Goal: Task Accomplishment & Management: Manage account settings

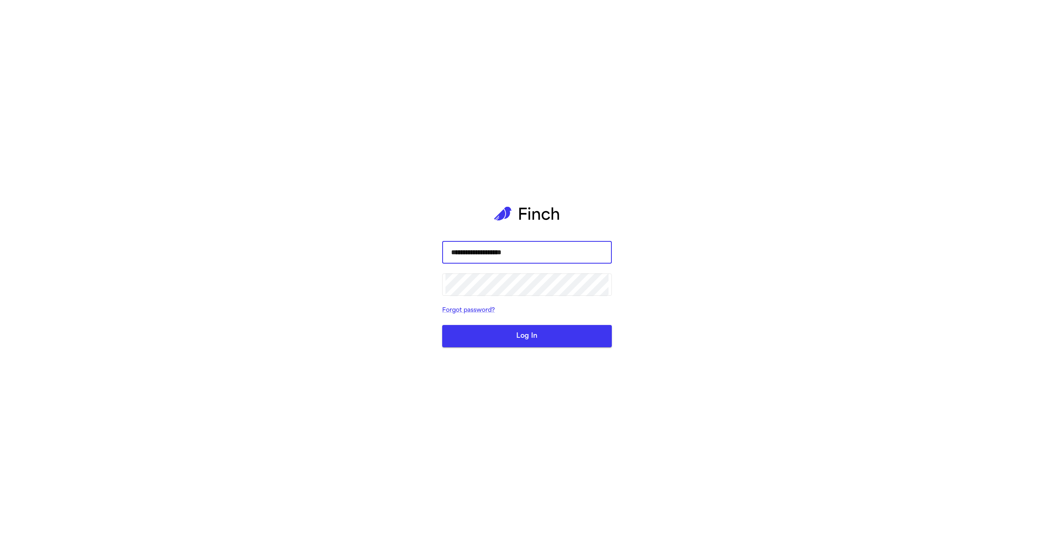
type input "**********"
click at [442, 325] on button "Log In" at bounding box center [527, 336] width 170 height 22
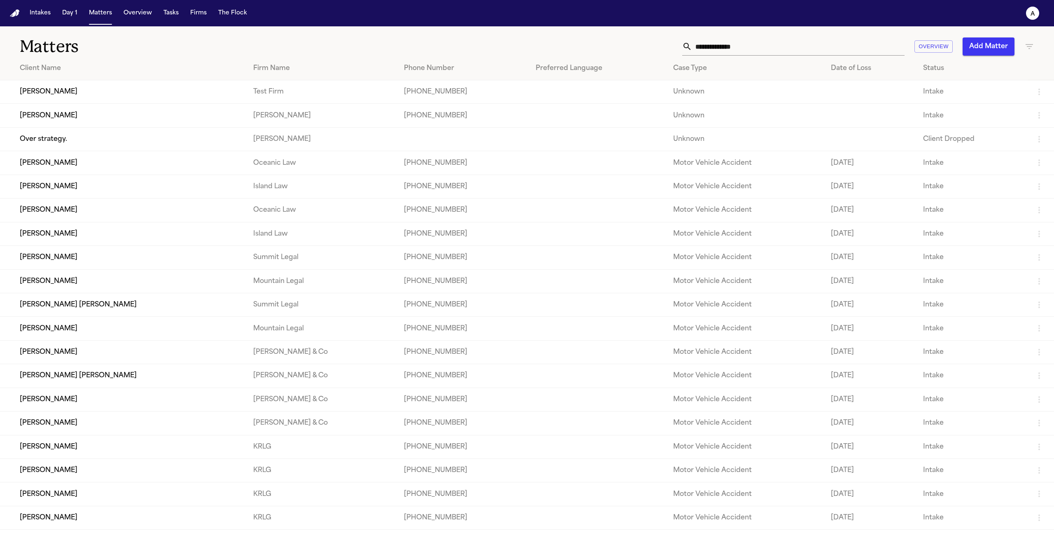
click at [58, 90] on td "[PERSON_NAME]" at bounding box center [123, 91] width 247 height 23
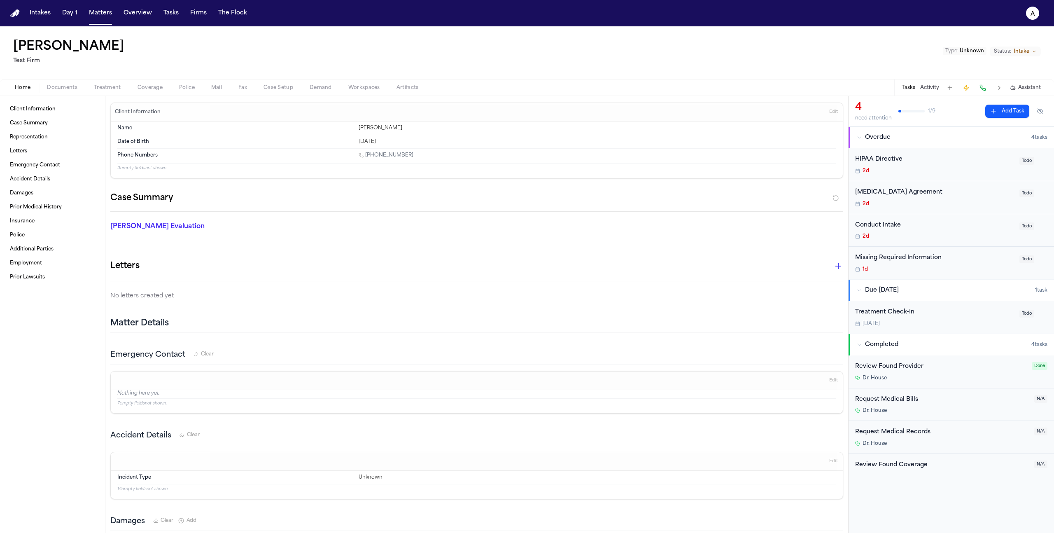
click at [114, 87] on span "Treatment" at bounding box center [107, 87] width 27 height 7
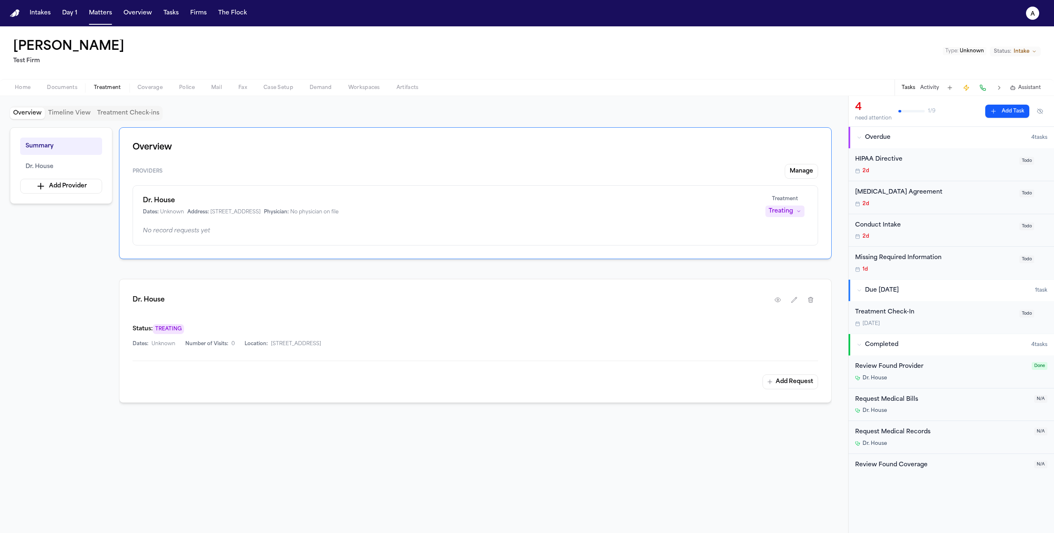
click at [788, 209] on div "Treating" at bounding box center [781, 211] width 24 height 8
click at [709, 193] on div "Dr. House Dates: Unknown Address: 202 Dark Hill Ln Princeton NJ 10045 Physician…" at bounding box center [476, 215] width 686 height 60
click at [776, 209] on div "Treating" at bounding box center [781, 211] width 24 height 8
click at [723, 187] on div "Dr. House Dates: Unknown Address: 202 Dark Hill Ln Princeton NJ 10045 Physician…" at bounding box center [476, 215] width 686 height 60
click at [788, 210] on div "Treating" at bounding box center [781, 211] width 24 height 8
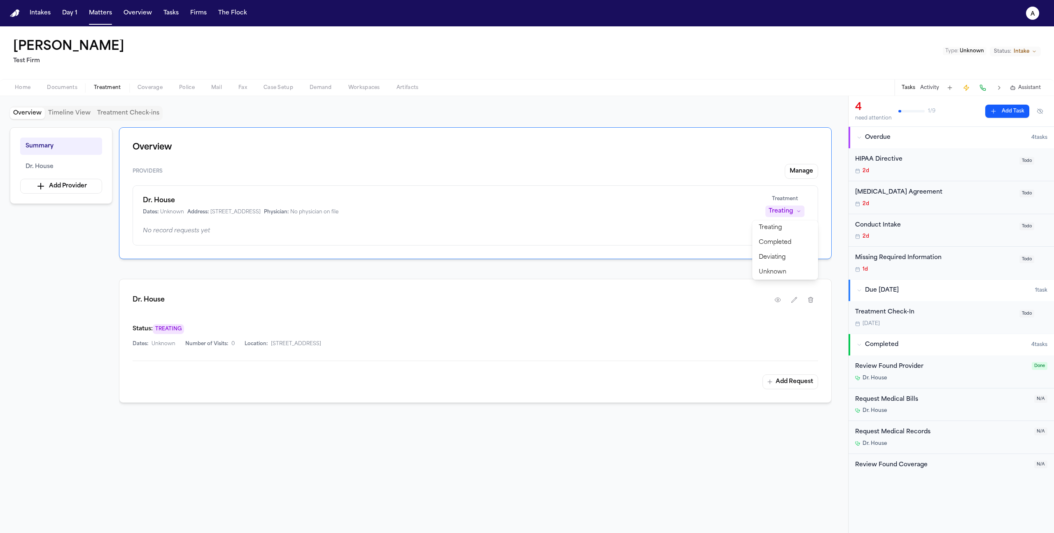
click at [653, 263] on div "Overview Providers Manage Dr. House Dates: Unknown Address: 202 Dark Hill Ln Pr…" at bounding box center [475, 323] width 713 height 392
